Goal: Task Accomplishment & Management: Complete application form

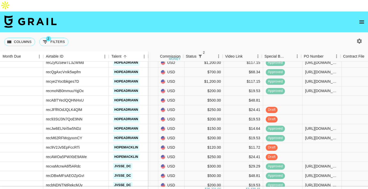
scroll to position [543, 220]
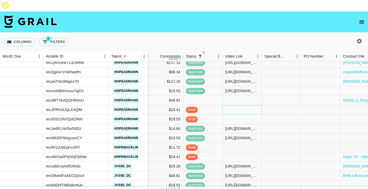
click at [235, 105] on div at bounding box center [241, 109] width 39 height 9
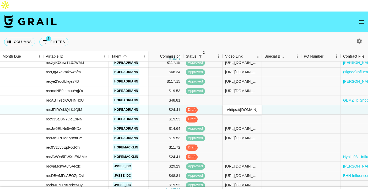
scroll to position [0, 208]
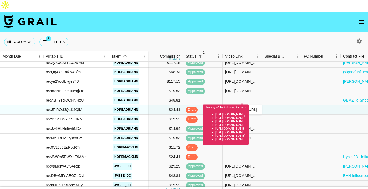
click at [235, 108] on input "vhttps://www.tiktok.com/@hopeadriann/video/7554116162615774477?is_from_webapp=1…" at bounding box center [242, 110] width 39 height 4
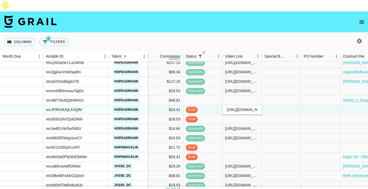
type input "https://www.tiktok.com/@hopeadriann/video/7554116162615774477?is_from_webapp=1&…"
click at [288, 105] on div at bounding box center [281, 109] width 39 height 9
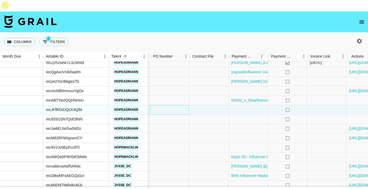
scroll to position [543, 371]
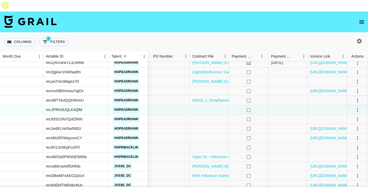
click at [357, 99] on icon "select merge strategy" at bounding box center [357, 101] width 1 height 4
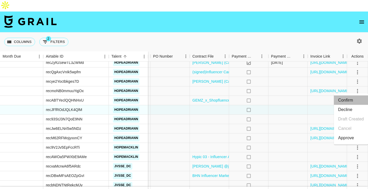
click at [347, 98] on li "Confirm" at bounding box center [351, 100] width 34 height 9
click at [318, 96] on div at bounding box center [327, 100] width 39 height 9
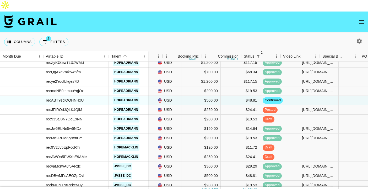
scroll to position [543, 162]
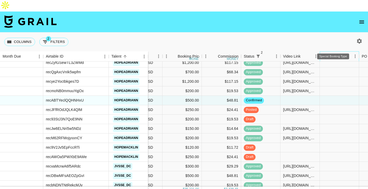
click at [337, 51] on div "Special Booking Type" at bounding box center [332, 56] width 21 height 10
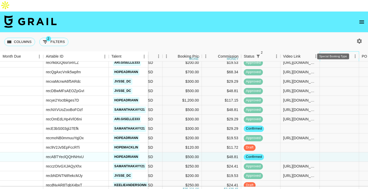
click at [337, 51] on div "Special Booking Type" at bounding box center [332, 56] width 21 height 10
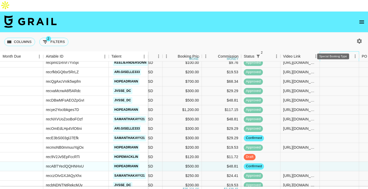
scroll to position [534, 162]
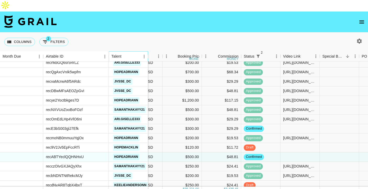
click at [134, 51] on div "Talent" at bounding box center [125, 56] width 29 height 10
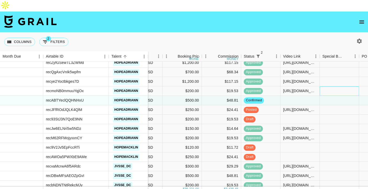
click at [322, 86] on div at bounding box center [339, 90] width 39 height 9
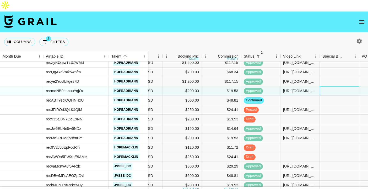
click at [322, 86] on div at bounding box center [339, 90] width 39 height 9
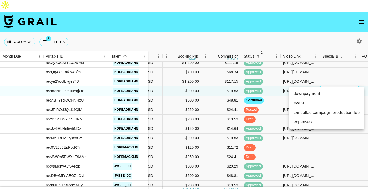
click at [337, 61] on div at bounding box center [184, 94] width 368 height 189
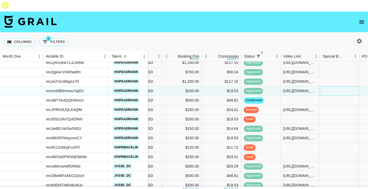
scroll to position [543, 162]
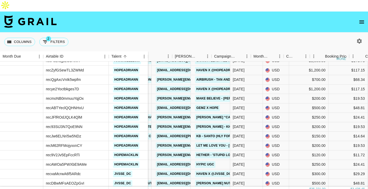
scroll to position [536, 0]
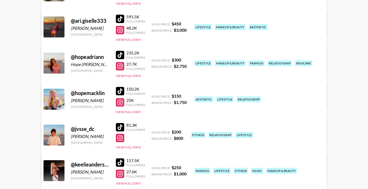
scroll to position [118, 0]
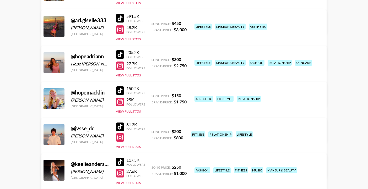
click at [117, 86] on div at bounding box center [120, 90] width 8 height 8
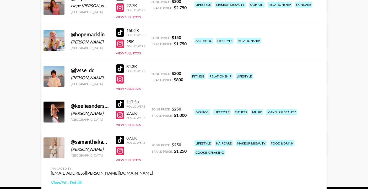
scroll to position [183, 0]
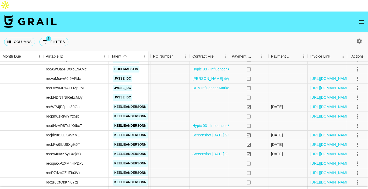
scroll to position [636, 371]
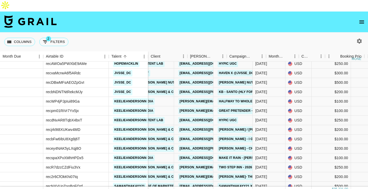
scroll to position [636, 0]
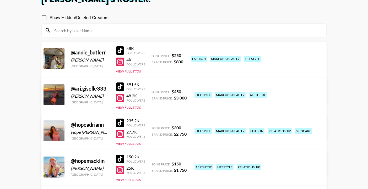
scroll to position [49, 0]
